Goal: Information Seeking & Learning: Learn about a topic

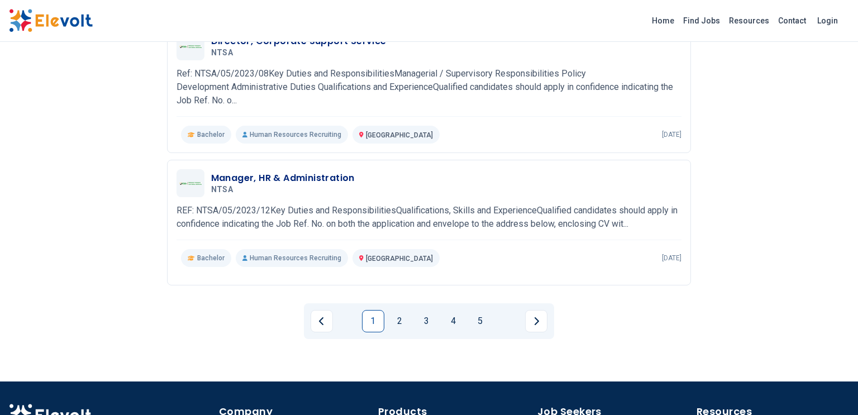
scroll to position [1362, 0]
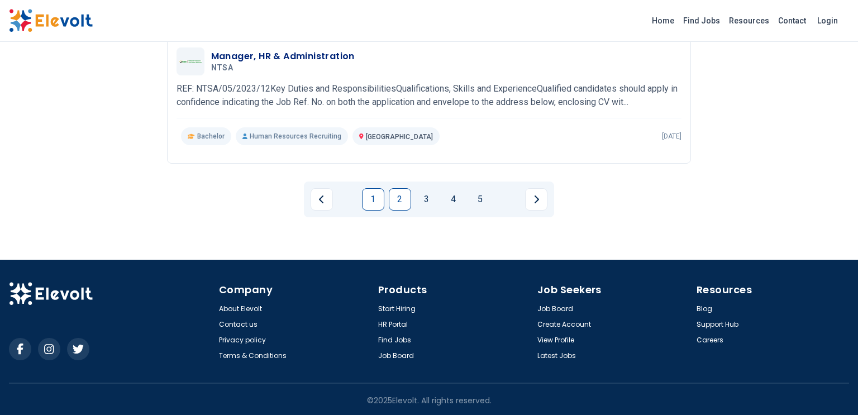
click at [400, 196] on link "2" at bounding box center [400, 199] width 22 height 22
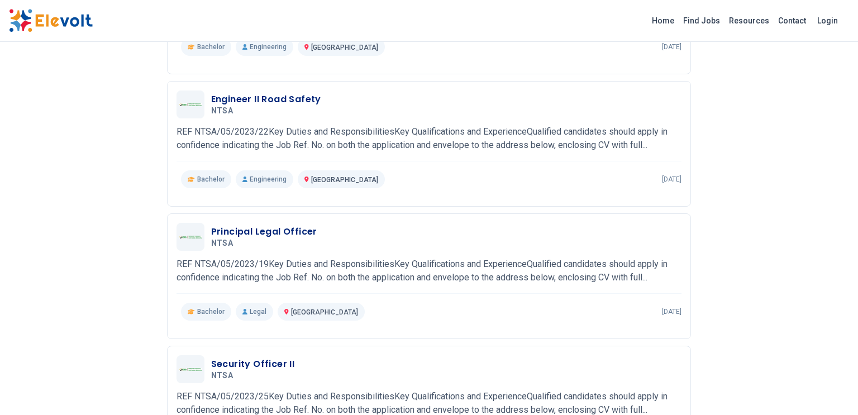
scroll to position [1346, 0]
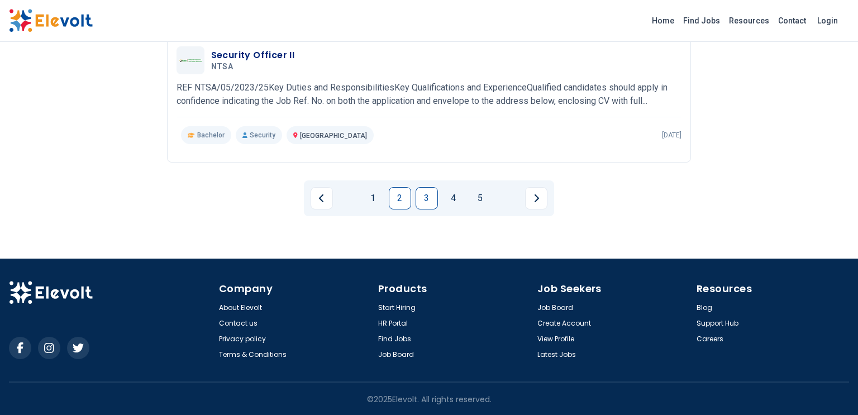
click at [425, 196] on link "3" at bounding box center [427, 198] width 22 height 22
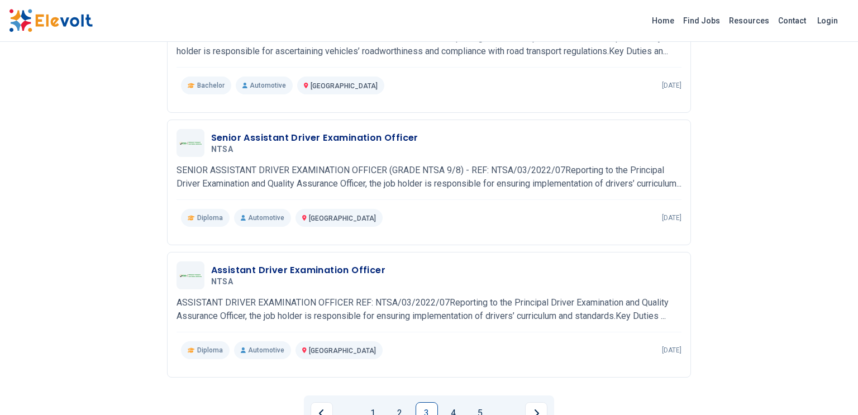
scroll to position [1123, 0]
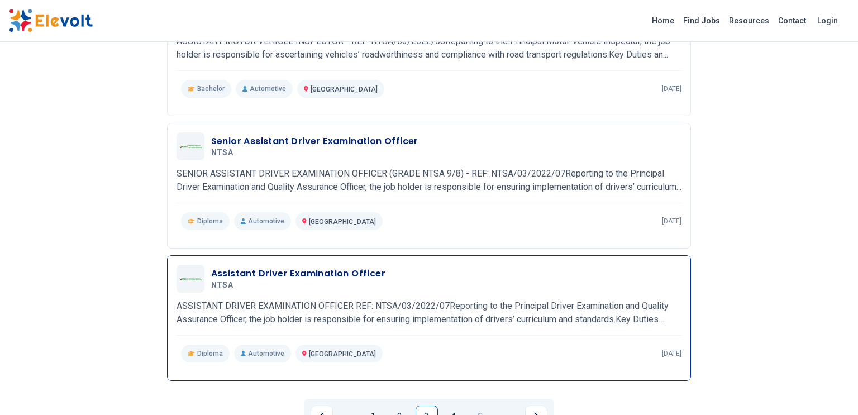
click at [266, 280] on h3 "Assistant Driver Examination Officer" at bounding box center [298, 273] width 174 height 13
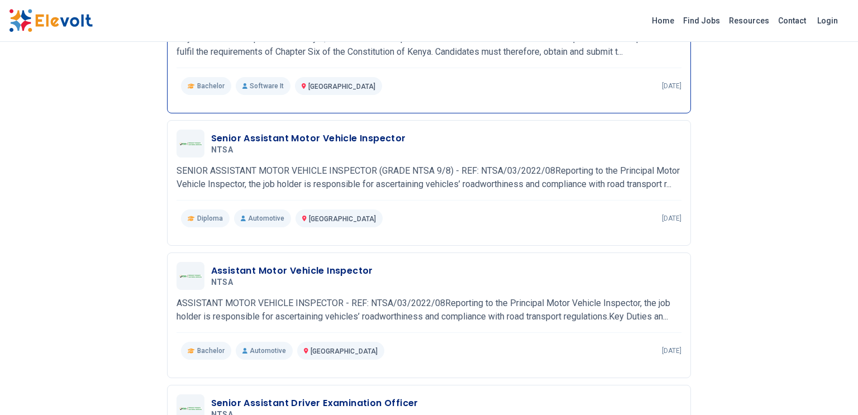
scroll to position [861, 0]
click at [298, 141] on h3 "Senior Assistant Motor Vehicle Inspector" at bounding box center [308, 137] width 195 height 13
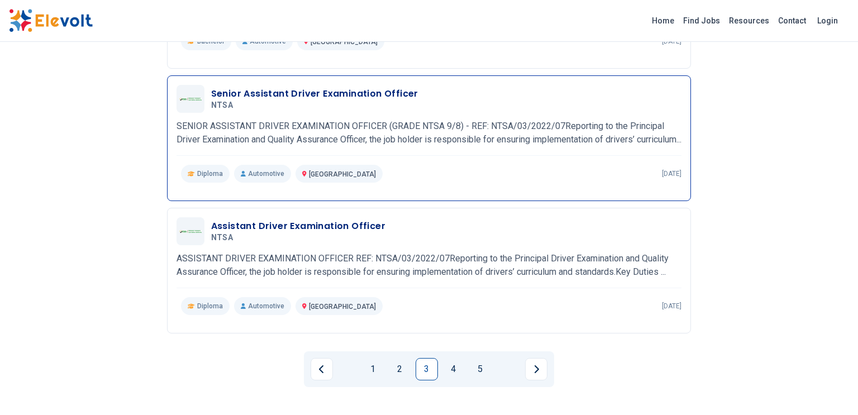
scroll to position [1172, 0]
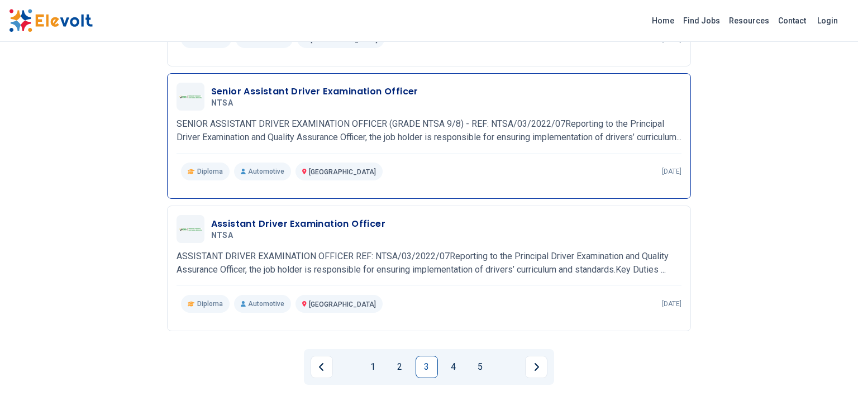
click at [241, 91] on h3 "Senior Assistant Driver Examination Officer" at bounding box center [314, 91] width 207 height 13
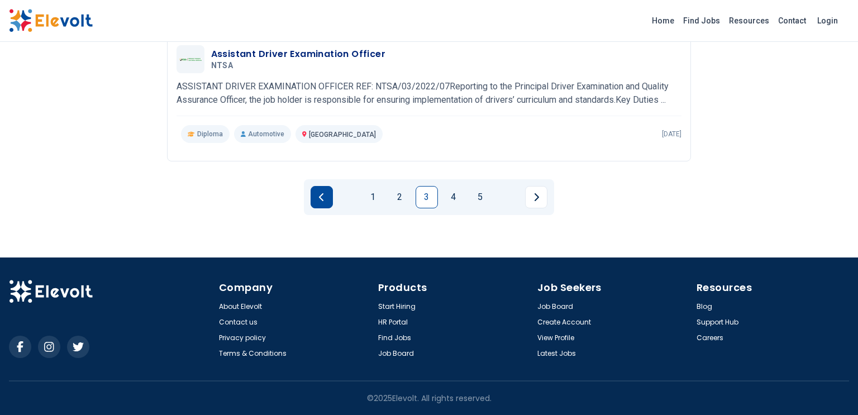
scroll to position [1346, 0]
click at [451, 193] on link "4" at bounding box center [453, 197] width 22 height 22
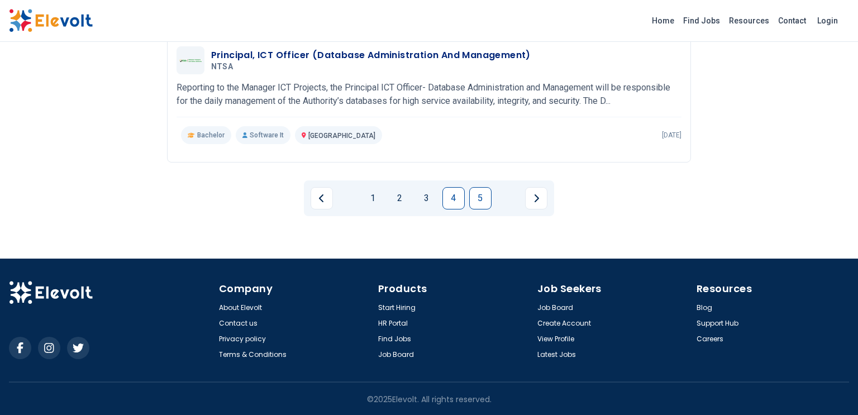
click at [476, 197] on link "5" at bounding box center [480, 198] width 22 height 22
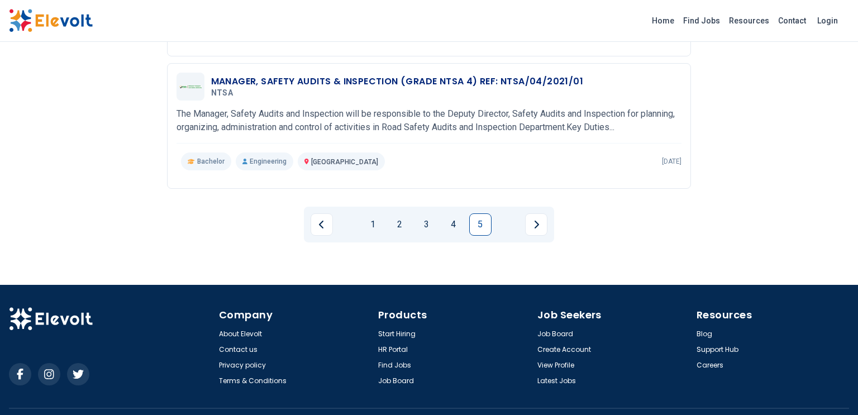
scroll to position [680, 0]
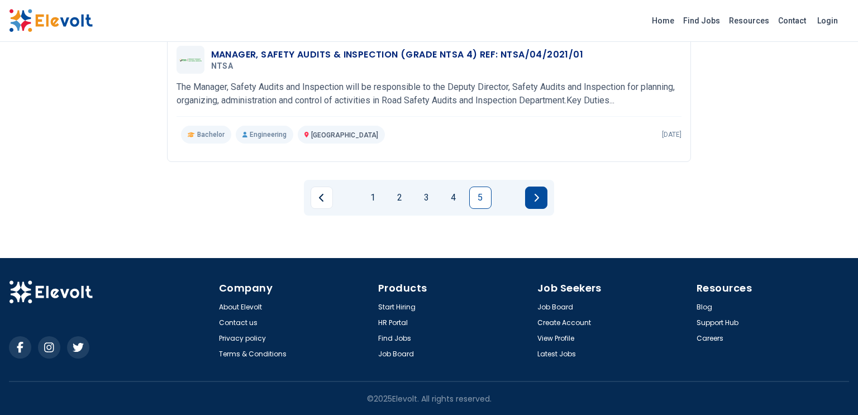
click at [537, 197] on icon "Next page" at bounding box center [536, 197] width 6 height 9
click at [532, 199] on button "Next page" at bounding box center [536, 198] width 22 height 22
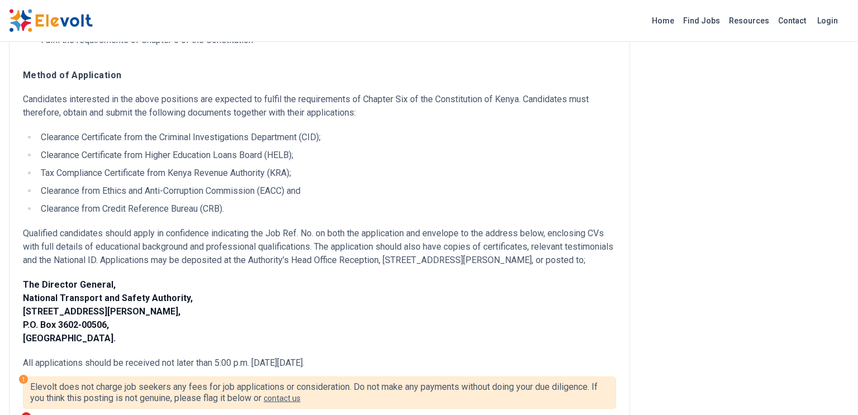
scroll to position [775, 0]
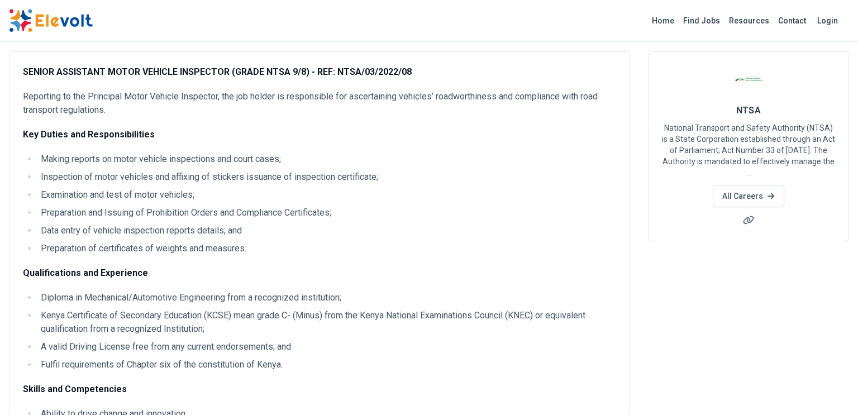
scroll to position [63, 0]
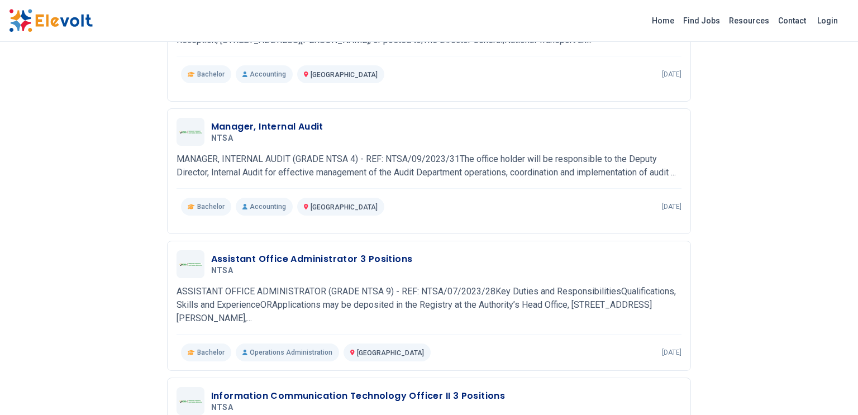
scroll to position [369, 0]
